Goal: Task Accomplishment & Management: Manage account settings

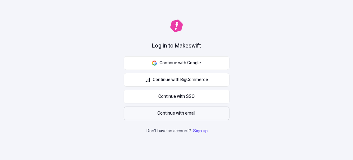
drag, startPoint x: 0, startPoint y: 0, endPoint x: 199, endPoint y: 112, distance: 227.9
click at [199, 112] on button "Continue with email" at bounding box center [177, 114] width 106 height 14
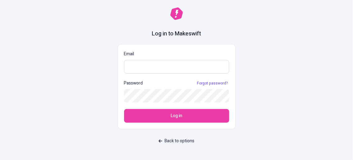
paste input "[EMAIL_ADDRESS][DOMAIN_NAME]"
type input "[EMAIL_ADDRESS][DOMAIN_NAME]"
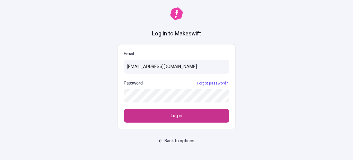
click at [187, 120] on button "Log in" at bounding box center [176, 116] width 105 height 14
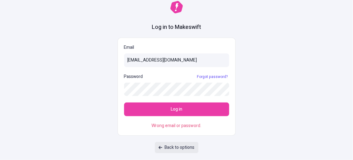
click at [182, 150] on span "Back to options" at bounding box center [180, 147] width 30 height 7
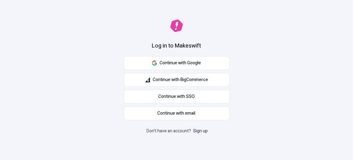
click at [203, 130] on link "Sign up" at bounding box center [200, 131] width 17 height 7
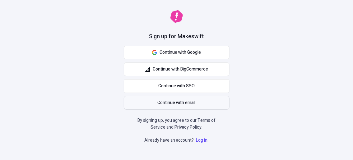
click at [193, 105] on span "Continue with email" at bounding box center [177, 103] width 38 height 7
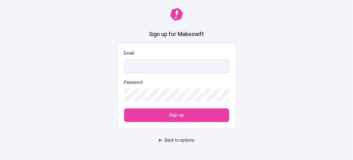
click at [158, 62] on input "Email" at bounding box center [176, 66] width 105 height 14
type input "[EMAIL_ADDRESS][DOMAIN_NAME]"
click at [166, 103] on form "Email dbf76ea642@webxios.pro Password Sign up" at bounding box center [177, 86] width 118 height 85
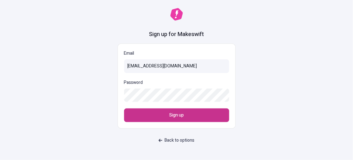
click at [165, 121] on button "Sign up" at bounding box center [176, 116] width 105 height 14
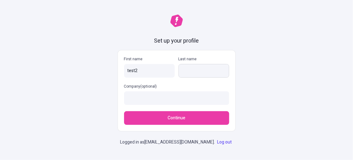
type input "test2"
click at [193, 73] on input "Last name" at bounding box center [204, 71] width 51 height 14
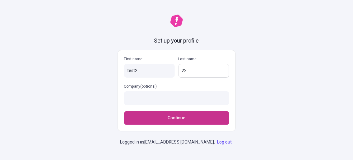
type input "22"
click at [192, 122] on button "Continue" at bounding box center [176, 118] width 105 height 14
click at [147, 121] on button "Continue" at bounding box center [176, 118] width 105 height 14
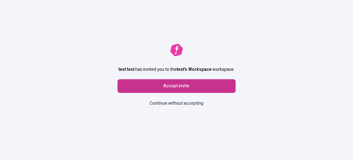
click at [175, 90] on button "Accept invite" at bounding box center [177, 86] width 118 height 14
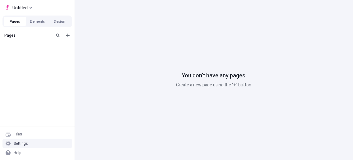
click at [28, 142] on div "Settings" at bounding box center [37, 143] width 70 height 9
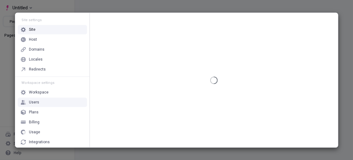
click at [41, 103] on div "Users" at bounding box center [52, 102] width 69 height 9
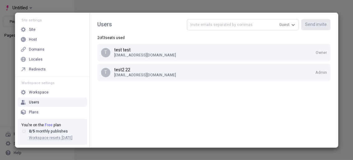
click at [232, 22] on input "text" at bounding box center [243, 24] width 112 height 11
click at [252, 24] on input "text" at bounding box center [243, 24] width 112 height 11
click at [287, 22] on span "Guest" at bounding box center [284, 24] width 10 height 5
click at [256, 25] on input "text" at bounding box center [243, 24] width 112 height 11
paste input "[EMAIL_ADDRESS][DOMAIN_NAME]"
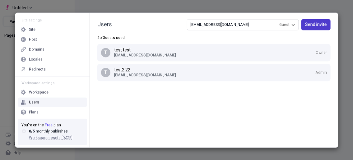
type input "[EMAIL_ADDRESS][DOMAIN_NAME]"
click at [311, 26] on span "Send invite" at bounding box center [316, 24] width 22 height 7
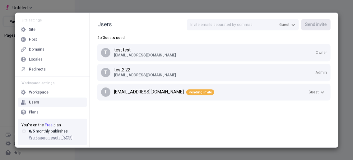
click at [215, 119] on div "Users Guest Send invite 2 of 3 seats used t test test 8c770e5602@webxios.pro Ow…" at bounding box center [214, 80] width 248 height 135
click at [323, 93] on icon "button" at bounding box center [323, 92] width 4 height 4
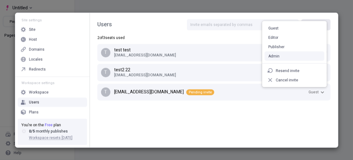
click at [279, 54] on div "Admin" at bounding box center [274, 56] width 11 height 5
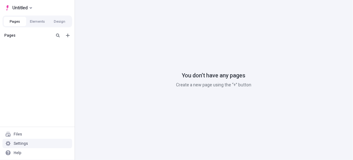
click at [33, 143] on div "Settings" at bounding box center [37, 143] width 70 height 9
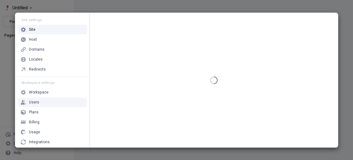
click at [51, 104] on div "Users" at bounding box center [52, 102] width 69 height 9
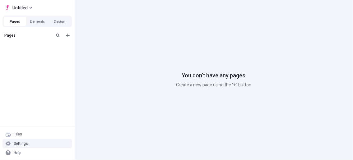
click at [26, 142] on div "Settings" at bounding box center [21, 143] width 14 height 5
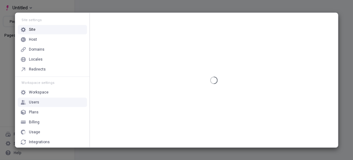
click at [53, 104] on div "Users" at bounding box center [52, 102] width 69 height 9
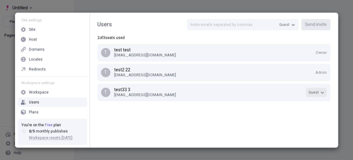
click at [315, 96] on button "Guest" at bounding box center [316, 92] width 21 height 9
click at [218, 133] on div "Users Guest Send invite 2 of 3 seats used t test test 8c770e5602@webxios.pro Ow…" at bounding box center [214, 80] width 248 height 135
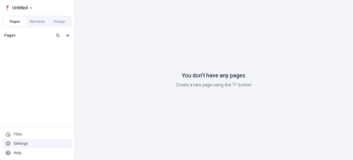
click at [16, 140] on div "Settings" at bounding box center [37, 143] width 70 height 9
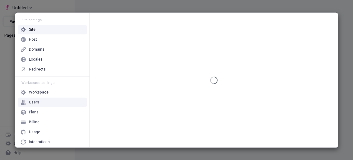
click at [41, 102] on div "Users" at bounding box center [52, 102] width 69 height 9
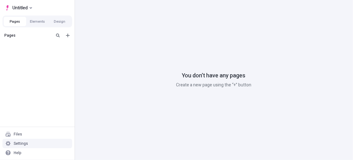
click at [12, 147] on div "Settings" at bounding box center [37, 143] width 70 height 9
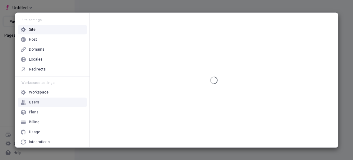
click at [40, 103] on div "Users" at bounding box center [52, 102] width 69 height 9
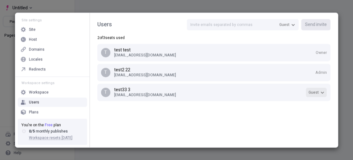
click at [317, 89] on button "Guest" at bounding box center [316, 92] width 21 height 9
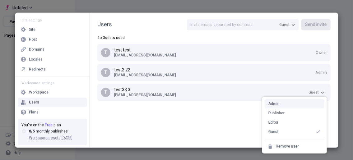
click at [281, 102] on div "Admin" at bounding box center [295, 103] width 60 height 9
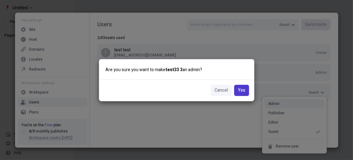
click at [240, 90] on span "Yes" at bounding box center [241, 90] width 7 height 7
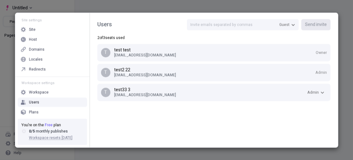
click at [202, 121] on div "Users Guest Send invite 2 of 3 seats used t test test 8c770e5602@webxios.pro Ow…" at bounding box center [214, 80] width 248 height 135
click at [146, 118] on div "Users Guest Send invite 2 of 3 seats used t test test 8c770e5602@webxios.pro Ow…" at bounding box center [214, 80] width 248 height 135
click at [314, 92] on span "Admin" at bounding box center [313, 92] width 12 height 5
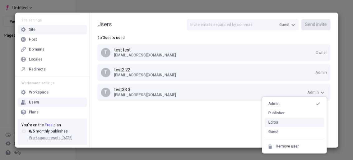
click at [283, 124] on div "Editor" at bounding box center [295, 122] width 60 height 9
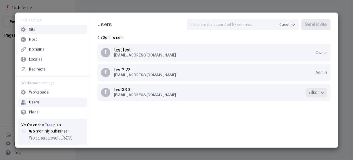
click at [315, 92] on span "Editor" at bounding box center [314, 92] width 10 height 5
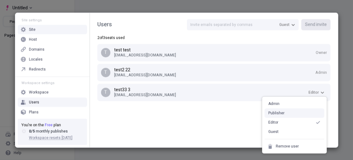
click at [285, 102] on div "Admin" at bounding box center [295, 103] width 60 height 9
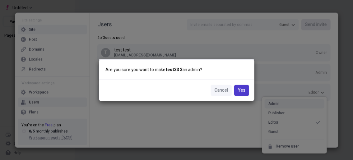
click at [240, 92] on span "Yes" at bounding box center [241, 90] width 7 height 7
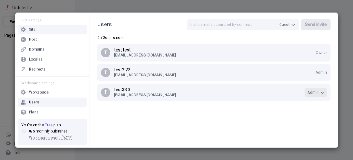
click at [325, 91] on button "Admin" at bounding box center [316, 92] width 22 height 9
click at [226, 115] on div "Users Guest Send invite 2 of 3 seats used t test test 8c770e5602@webxios.pro Ow…" at bounding box center [214, 80] width 248 height 135
click at [316, 93] on span "Admin" at bounding box center [313, 92] width 12 height 5
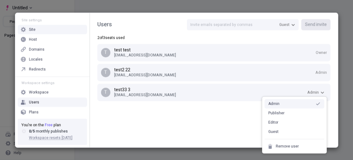
click at [281, 108] on div "Admin" at bounding box center [295, 103] width 60 height 9
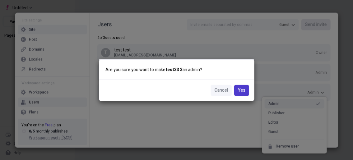
click at [245, 93] on button "Yes" at bounding box center [241, 90] width 15 height 11
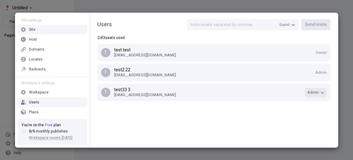
click at [316, 95] on button "Admin" at bounding box center [316, 92] width 22 height 9
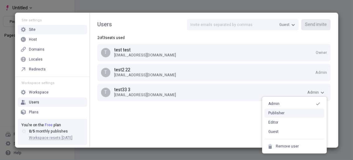
click at [279, 113] on div "Publisher" at bounding box center [277, 113] width 16 height 5
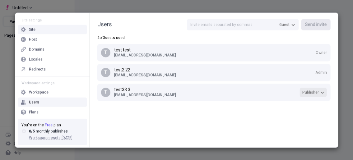
click at [324, 90] on span "Publisher" at bounding box center [313, 92] width 22 height 5
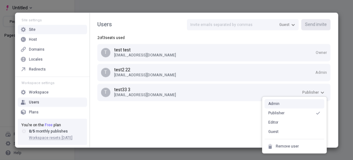
click at [283, 105] on div "Admin" at bounding box center [295, 103] width 60 height 9
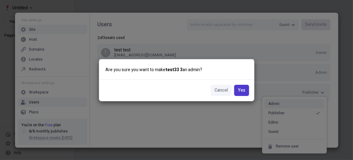
click at [242, 87] on span "Yes" at bounding box center [241, 90] width 7 height 7
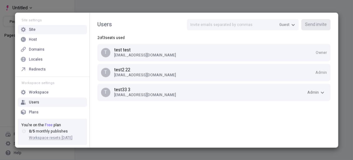
click at [326, 72] on span "Admin" at bounding box center [322, 72] width 12 height 5
click at [233, 108] on div "Users Guest Send invite 2 of 3 seats used t test test 8c770e5602@webxios.pro Ow…" at bounding box center [214, 61] width 248 height 97
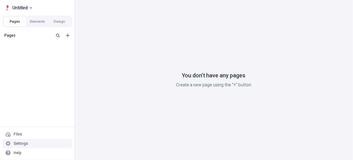
click at [11, 140] on div "Settings" at bounding box center [37, 143] width 70 height 9
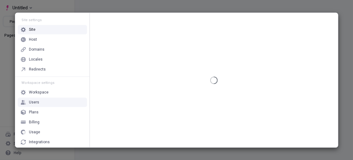
click at [42, 102] on div "Users" at bounding box center [52, 102] width 69 height 9
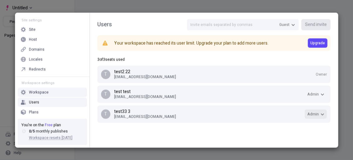
click at [313, 114] on span "Admin" at bounding box center [313, 114] width 12 height 5
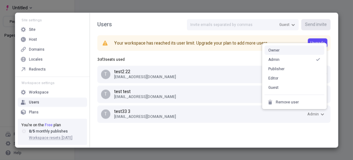
click at [298, 54] on div "Owner" at bounding box center [295, 50] width 60 height 9
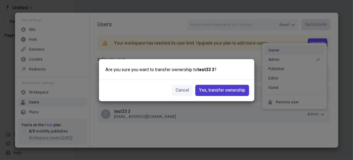
click at [231, 91] on span "Yes, transfer ownership" at bounding box center [222, 90] width 46 height 7
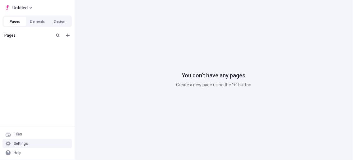
click at [23, 143] on div "Settings" at bounding box center [21, 143] width 14 height 5
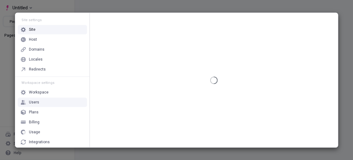
click at [44, 99] on div "Users" at bounding box center [52, 102] width 69 height 9
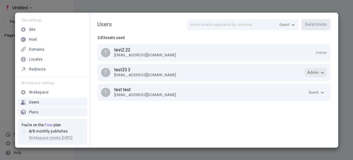
click at [318, 69] on button "Admin" at bounding box center [316, 72] width 22 height 9
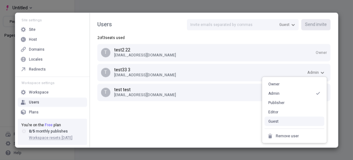
click at [282, 124] on div "Guest" at bounding box center [295, 121] width 60 height 9
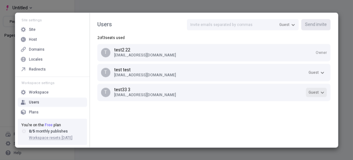
click at [316, 91] on span "Guest" at bounding box center [314, 92] width 10 height 5
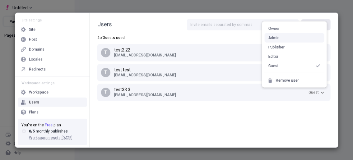
click at [283, 39] on div "Admin" at bounding box center [295, 37] width 60 height 9
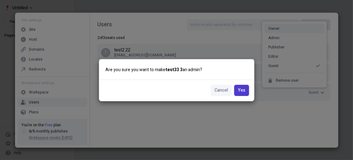
click at [245, 90] on span "Yes" at bounding box center [241, 90] width 7 height 7
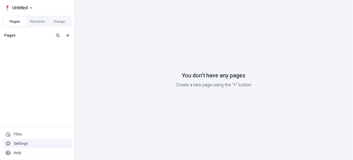
click at [46, 146] on div "Settings" at bounding box center [37, 143] width 70 height 9
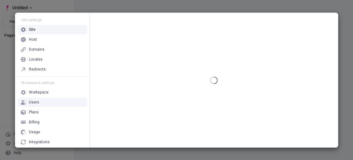
click at [55, 104] on div "Users" at bounding box center [52, 102] width 69 height 9
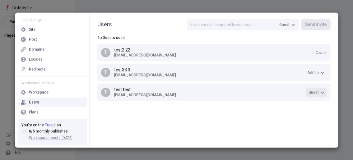
click at [312, 93] on span "Guest" at bounding box center [314, 92] width 10 height 5
click at [278, 111] on div "Users Guest Send invite 2 of 3 seats used t test2 22 dbf76ea642@webxios.pro Own…" at bounding box center [214, 80] width 248 height 135
click at [317, 70] on span "Admin" at bounding box center [313, 72] width 12 height 5
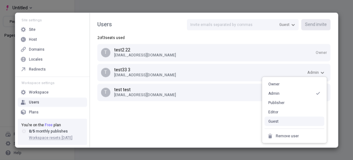
click at [284, 120] on div "Guest" at bounding box center [295, 121] width 60 height 9
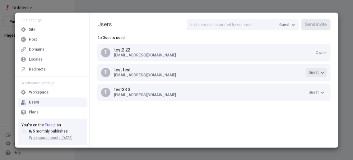
click at [316, 75] on button "Guest" at bounding box center [316, 72] width 21 height 9
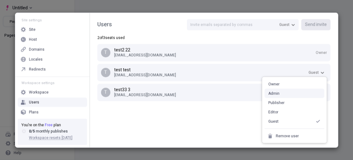
click at [277, 92] on div "Admin" at bounding box center [274, 93] width 11 height 5
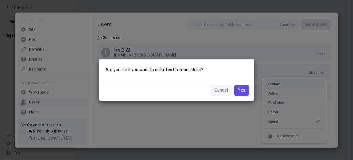
click at [241, 96] on div "Yes Cancel" at bounding box center [176, 90] width 155 height 21
click at [241, 95] on button "Yes" at bounding box center [241, 90] width 15 height 11
